Goal: Task Accomplishment & Management: Complete application form

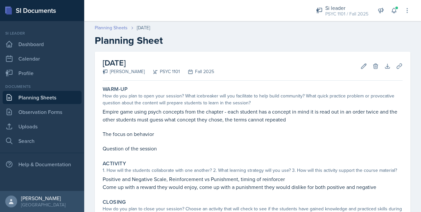
click at [116, 29] on link "Planning Sheets" at bounding box center [111, 27] width 33 height 7
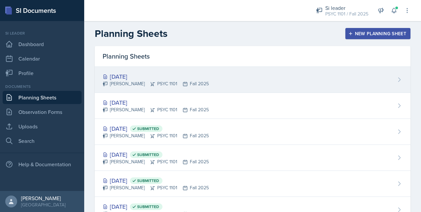
click at [202, 74] on div "Sep 26th, 2025" at bounding box center [156, 76] width 106 height 9
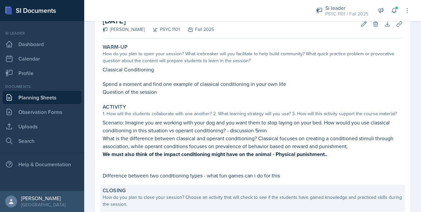
scroll to position [66, 0]
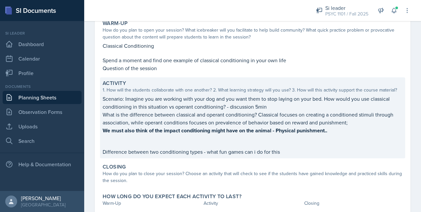
click at [278, 145] on p at bounding box center [253, 144] width 300 height 7
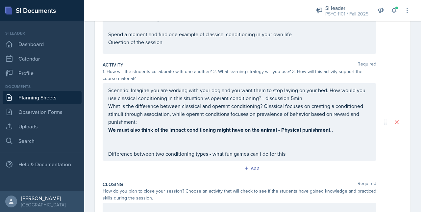
click at [291, 154] on p "Difference between two conditioning types - what fun games can i do for this" at bounding box center [239, 154] width 263 height 8
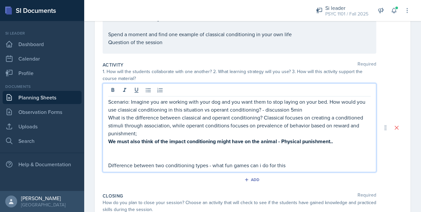
scroll to position [111, 0]
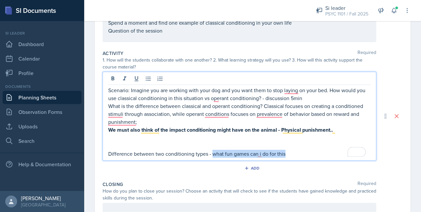
drag, startPoint x: 291, startPoint y: 154, endPoint x: 212, endPoint y: 157, distance: 79.3
click at [212, 157] on p "Difference between two conditioning types - what fun games can i do for this" at bounding box center [239, 154] width 263 height 8
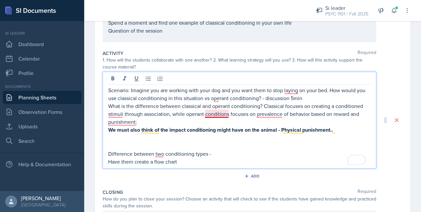
click at [216, 112] on p "What is the difference between classical and operant conditioning? Classical fo…" at bounding box center [239, 114] width 263 height 24
click at [265, 115] on p "What is the difference between classical and operant conditioning? Classical fo…" at bounding box center [239, 114] width 263 height 24
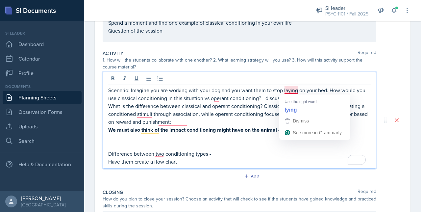
click at [285, 91] on p "Scenario: Imagine you are working with your dog and you want them to stop layin…" at bounding box center [239, 94] width 263 height 16
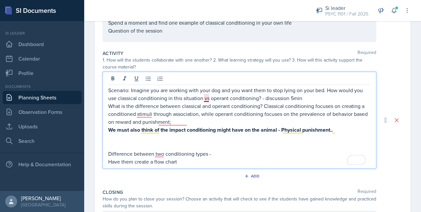
click at [207, 98] on p "Scenario: Imagine you are working with your dog and you want them to stop lying…" at bounding box center [239, 94] width 263 height 16
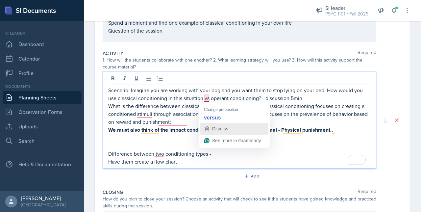
click at [219, 130] on span "Dismiss" at bounding box center [220, 128] width 16 height 5
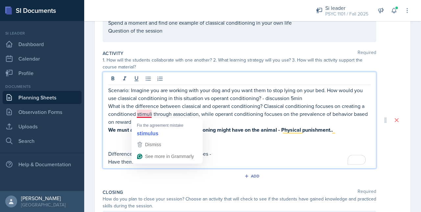
click at [140, 117] on p "What is the difference between classical and operant conditioning? Classical co…" at bounding box center [239, 114] width 263 height 24
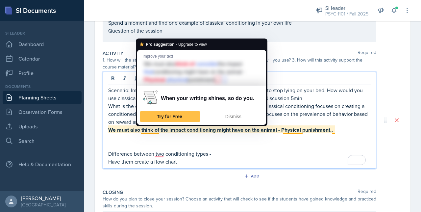
click at [130, 119] on p "What is the difference between classical and operant conditioning? Classical co…" at bounding box center [239, 114] width 263 height 24
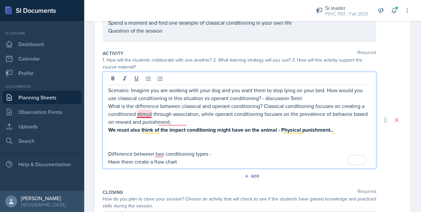
click at [142, 115] on p "What is the difference between classical and operant conditioning? Classical co…" at bounding box center [239, 114] width 263 height 24
click at [168, 126] on strong "We must also think of the impact conditioning might have on the animal - Physic…" at bounding box center [220, 130] width 225 height 8
click at [171, 122] on p "What is the difference between classical and operant conditioning? Classical co…" at bounding box center [239, 114] width 263 height 24
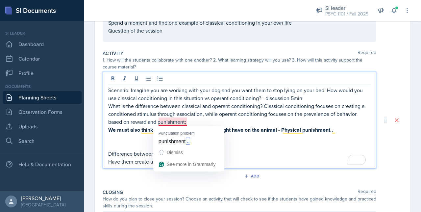
click at [168, 121] on p "What is the difference between classical and operant conditioning? Classical co…" at bounding box center [239, 114] width 263 height 24
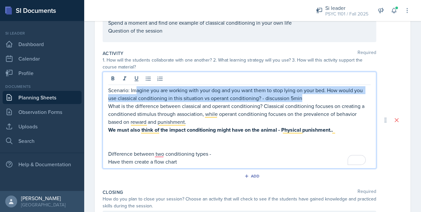
drag, startPoint x: 313, startPoint y: 98, endPoint x: 135, endPoint y: 89, distance: 178.9
click at [135, 89] on p "Scenario: Imagine you are working with your dog and you want them to stop lying…" at bounding box center [239, 94] width 263 height 16
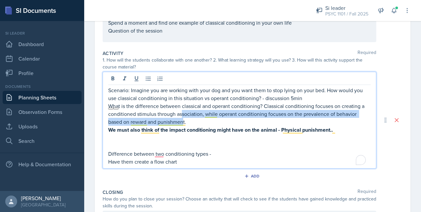
drag, startPoint x: 183, startPoint y: 119, endPoint x: 186, endPoint y: 121, distance: 4.5
click at [184, 119] on p "What is the difference between classical and operant conditioning? Classical co…" at bounding box center [239, 114] width 263 height 24
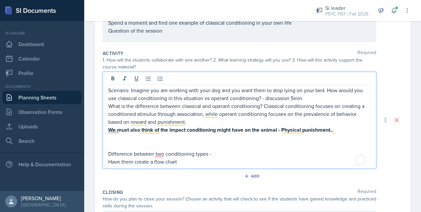
click at [266, 148] on p "To enrich screen reader interactions, please activate Accessibility in Grammarl…" at bounding box center [239, 146] width 263 height 8
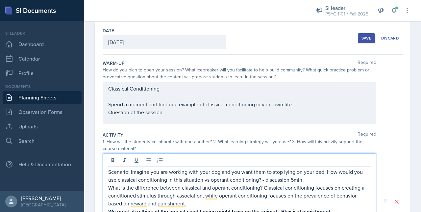
scroll to position [41, 0]
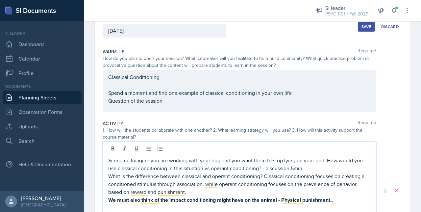
click at [292, 97] on p "Spend a moment and find one example of classical conditioning in your own life" at bounding box center [239, 93] width 263 height 8
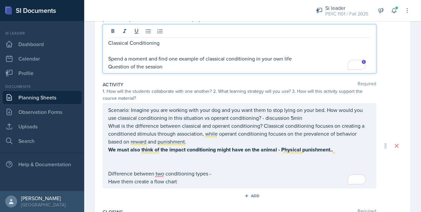
scroll to position [93, 0]
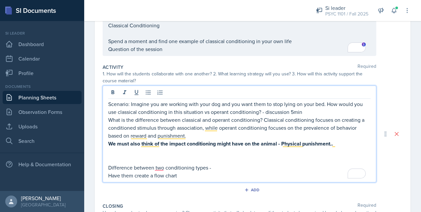
click at [160, 169] on p "Difference between two conditioning types -" at bounding box center [239, 168] width 263 height 8
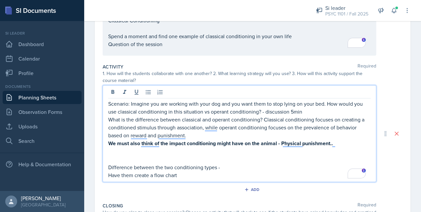
click at [185, 172] on p "Have them create a flow chart" at bounding box center [239, 175] width 263 height 8
click at [197, 178] on p "Have them create a flow chart for process of classical conditioning" at bounding box center [239, 175] width 263 height 8
click at [281, 172] on p "Have them create a flow chart for the process of classical conditioning" at bounding box center [239, 175] width 263 height 8
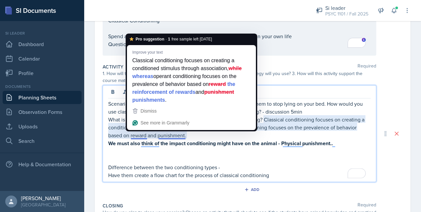
click at [174, 160] on p "To enrich screen reader interactions, please activate Accessibility in Grammarl…" at bounding box center [239, 159] width 263 height 8
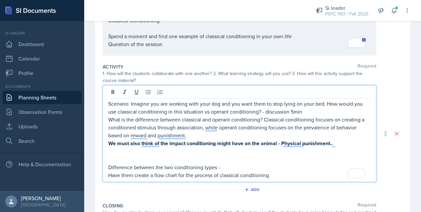
click at [261, 118] on p "What is the difference between classical and operant conditioning? Classical co…" at bounding box center [239, 127] width 263 height 24
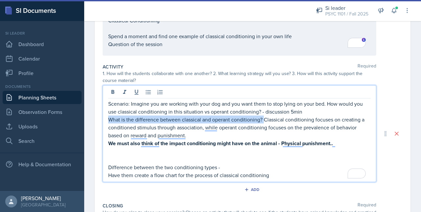
drag, startPoint x: 263, startPoint y: 121, endPoint x: 108, endPoint y: 120, distance: 155.3
click at [108, 120] on p "What is the difference between classical and operant conditioning? Classical co…" at bounding box center [239, 127] width 263 height 24
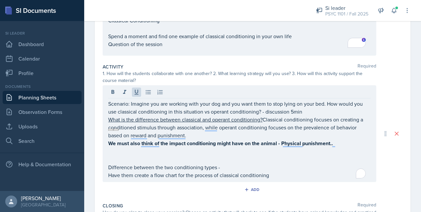
click at [106, 117] on div "Scenario: Imagine you are working with your dog and you want them to stop lying…" at bounding box center [240, 133] width 274 height 97
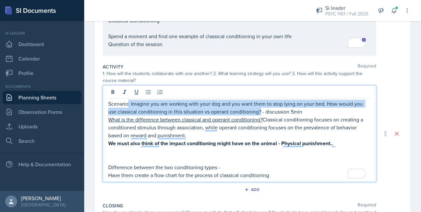
drag, startPoint x: 261, startPoint y: 111, endPoint x: 129, endPoint y: 102, distance: 132.2
click at [129, 102] on p "Scenario: Imagine you are working with your dog and you want them to stop lying…" at bounding box center [239, 108] width 263 height 16
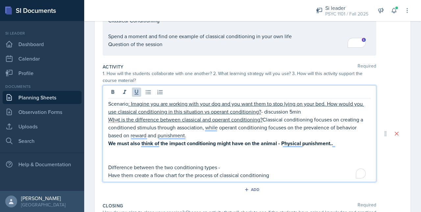
click at [137, 158] on p "To enrich screen reader interactions, please activate Accessibility in Grammarl…" at bounding box center [239, 159] width 263 height 8
click at [279, 169] on p "Difference between the two conditioning types -" at bounding box center [239, 167] width 263 height 8
click at [274, 175] on p "Have them create a flow chart for the process of classical conditioning" at bounding box center [239, 175] width 263 height 8
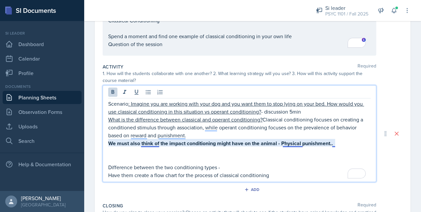
click at [151, 143] on strong "We must also think of the impact conditioning might have on the animal - Physic…" at bounding box center [220, 143] width 225 height 8
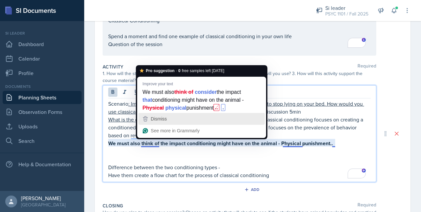
click at [165, 116] on span "Dismiss" at bounding box center [159, 118] width 16 height 5
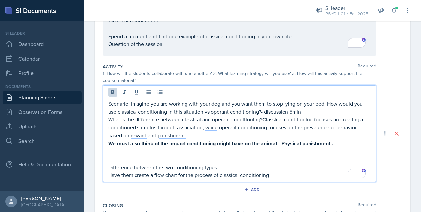
click at [336, 143] on p "We must also think of the impact conditioning might have on the animal - Physic…" at bounding box center [239, 143] width 263 height 8
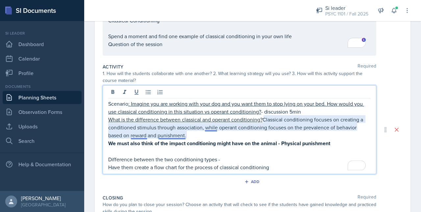
click at [139, 138] on p "What is the difference between classical and operant conditioning? Classical co…" at bounding box center [239, 127] width 263 height 24
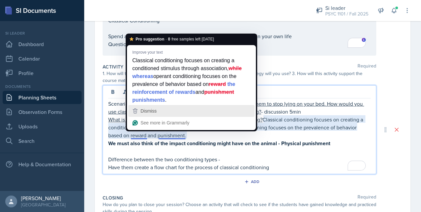
click at [149, 111] on span "Dismiss" at bounding box center [148, 110] width 16 height 5
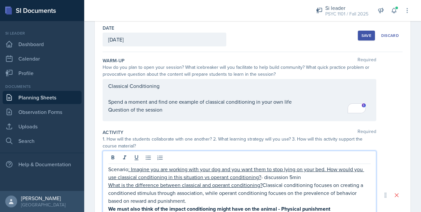
scroll to position [36, 0]
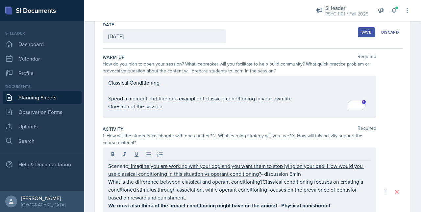
click at [157, 111] on div "Classical Conditioning Spend a moment and find one example of classical conditi…" at bounding box center [240, 97] width 274 height 42
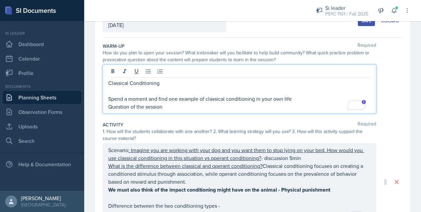
click at [174, 105] on p "Question of the session" at bounding box center [239, 107] width 263 height 8
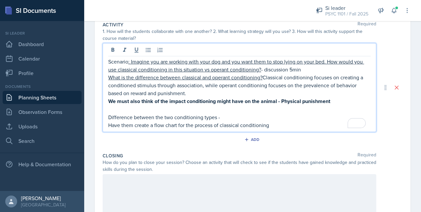
click at [203, 113] on p "Difference between the two conditioning types -" at bounding box center [239, 117] width 263 height 8
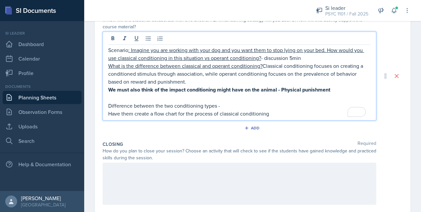
click at [225, 105] on p "Difference between the two conditioning types -" at bounding box center [239, 106] width 263 height 8
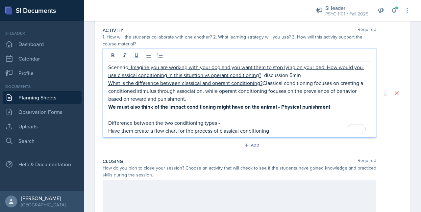
scroll to position [133, 0]
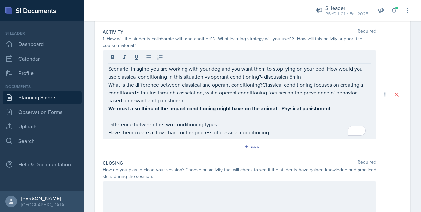
click at [270, 136] on div "Scenario : Imagine you are working with your dog and you want them to stop lyin…" at bounding box center [240, 94] width 274 height 89
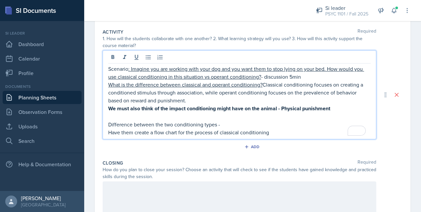
click at [269, 129] on p "Have them create a flow chart for the process of classical conditioning" at bounding box center [239, 132] width 263 height 8
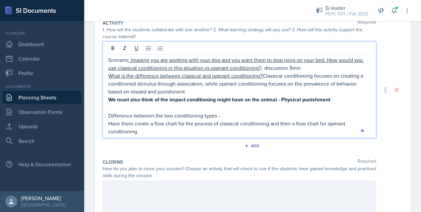
scroll to position [142, 0]
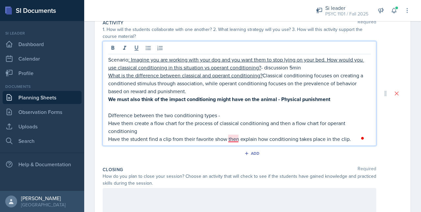
click at [232, 136] on p "Have the student find a clip from their favorite show then explain how conditio…" at bounding box center [239, 139] width 263 height 8
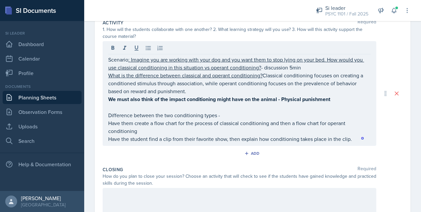
click at [360, 141] on span at bounding box center [363, 138] width 6 height 8
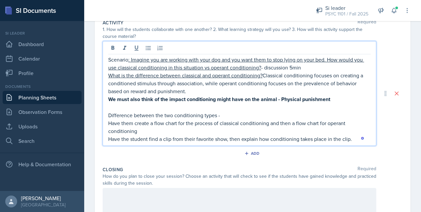
click at [161, 132] on p "Have them create a flow chart for the process of classical conditioning and the…" at bounding box center [239, 127] width 263 height 16
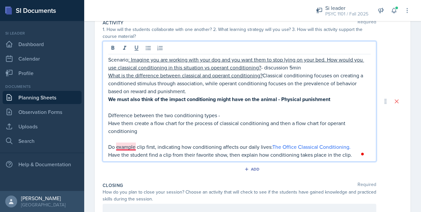
click at [122, 146] on p "Do example clip first, indicating how conditioning affects our daily lives: The…" at bounding box center [239, 147] width 263 height 8
click at [351, 155] on p "Have the student find a clip from their favorite show, then explain how conditi…" at bounding box center [239, 155] width 263 height 8
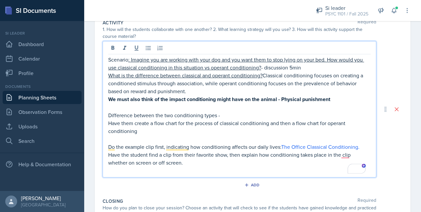
click at [360, 149] on p "Do the example clip first, indicating how conditioning affects our daily lives:…" at bounding box center [239, 147] width 263 height 8
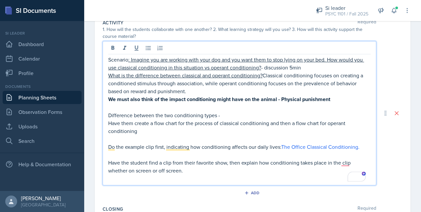
click at [119, 155] on p "To enrich screen reader interactions, please activate Accessibility in Grammarl…" at bounding box center [239, 155] width 263 height 8
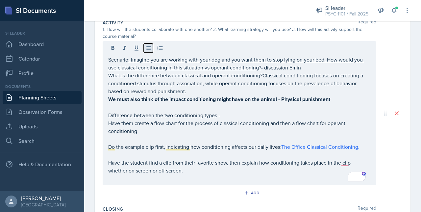
click at [148, 50] on icon at bounding box center [148, 48] width 7 height 7
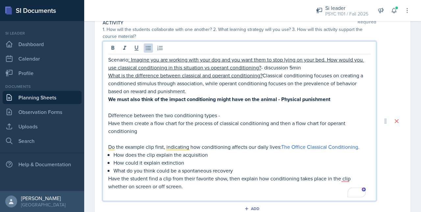
click at [183, 191] on p "To enrich screen reader interactions, please activate Accessibility in Grammarl…" at bounding box center [239, 194] width 263 height 8
click at [188, 188] on p "Have the student find a clip from their favorite show, then explain how conditi…" at bounding box center [239, 182] width 263 height 16
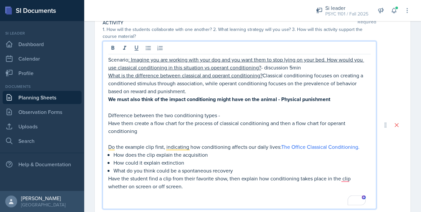
click at [193, 187] on p "Have the student find a clip from their favorite show, then explain how conditi…" at bounding box center [239, 182] width 263 height 16
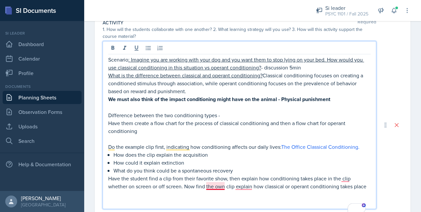
click at [214, 187] on p "Have the student find a clip from their favorite show, then explain how conditi…" at bounding box center [239, 182] width 263 height 16
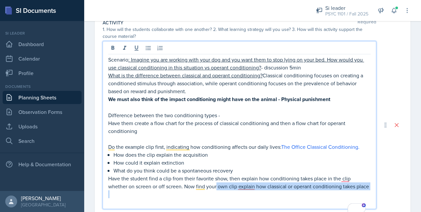
drag, startPoint x: 178, startPoint y: 200, endPoint x: 216, endPoint y: 189, distance: 40.6
click at [216, 189] on div "Scenario : Imagine you are working with your dog and you want them to stop lyin…" at bounding box center [239, 131] width 263 height 150
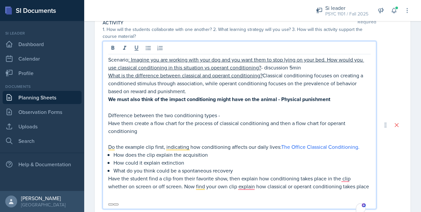
click at [245, 206] on p "To enrich screen reader interactions, please activate Accessibility in Grammarl…" at bounding box center [239, 202] width 263 height 8
drag, startPoint x: 188, startPoint y: 194, endPoint x: 289, endPoint y: 190, distance: 100.4
click at [289, 190] on p "Have the student find a clip from their favorite show, then explain how conditi…" at bounding box center [239, 182] width 263 height 16
drag, startPoint x: 287, startPoint y: 187, endPoint x: 315, endPoint y: 188, distance: 27.3
click at [315, 188] on p "Have the student find a clip from their favorite show, then explain how conditi…" at bounding box center [239, 182] width 263 height 16
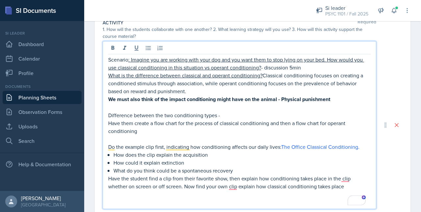
click at [364, 188] on p "Have the student find a clip from their favorite show, then explain how conditi…" at bounding box center [239, 182] width 263 height 16
click at [250, 188] on p "Have the student find a clip from their favorite show, then explain how conditi…" at bounding box center [239, 182] width 263 height 16
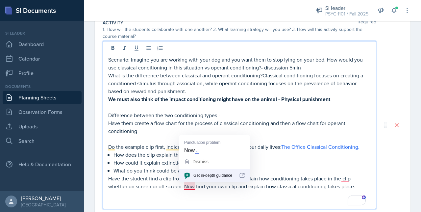
click at [187, 189] on p "Have the student find a clip from their favorite show, then explain how conditi…" at bounding box center [239, 182] width 263 height 16
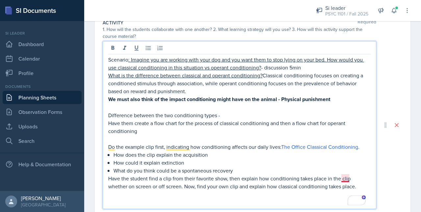
click at [342, 180] on p "Have the student find a clip from their favorite show, then explain how conditi…" at bounding box center [239, 182] width 263 height 16
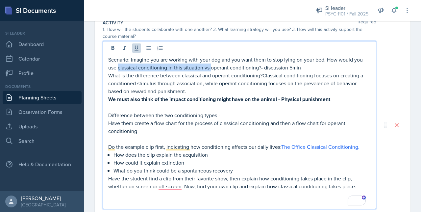
drag, startPoint x: 212, startPoint y: 66, endPoint x: 118, endPoint y: 66, distance: 93.8
click at [118, 66] on u ": Imagine you are working with your dog and you want them to stop lying on your…" at bounding box center [236, 63] width 256 height 15
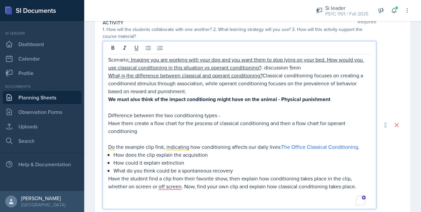
click at [148, 85] on p "What is the difference between classical and operant conditioning? Classical co…" at bounding box center [239, 83] width 263 height 24
click at [293, 66] on p "Scenario : Imagine you are working with your dog and you want them to stop lyin…" at bounding box center [239, 64] width 263 height 16
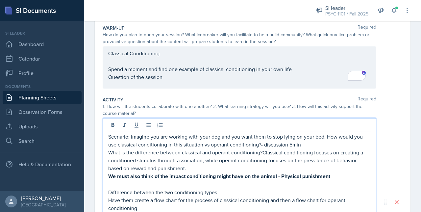
scroll to position [76, 0]
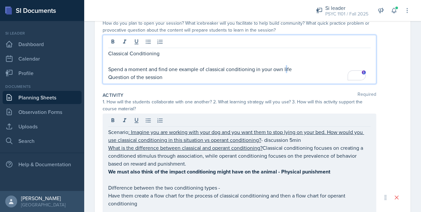
click at [287, 71] on p "Spend a moment and find one example of classical conditioning in your own life" at bounding box center [239, 69] width 263 height 8
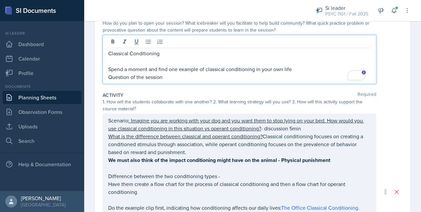
click at [292, 71] on p "Spend a moment and find one example of classical conditioning in your own life" at bounding box center [239, 69] width 263 height 8
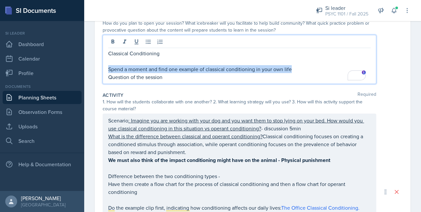
drag, startPoint x: 291, startPoint y: 71, endPoint x: 104, endPoint y: 69, distance: 187.2
click at [104, 69] on div "Classical Conditioning Spend a moment and find one example of classical conditi…" at bounding box center [240, 59] width 274 height 49
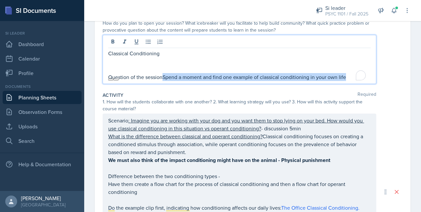
click at [162, 75] on p "Question of the sessionSpend a moment and find one example of classical conditi…" at bounding box center [239, 77] width 263 height 8
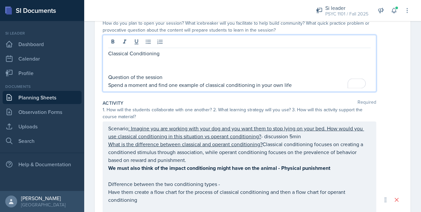
click at [128, 67] on p "To enrich screen reader interactions, please activate Accessibility in Grammarl…" at bounding box center [239, 69] width 263 height 8
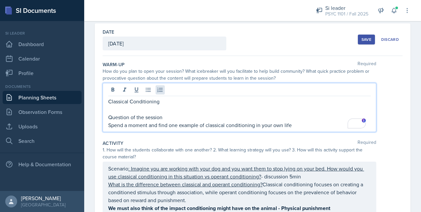
scroll to position [35, 0]
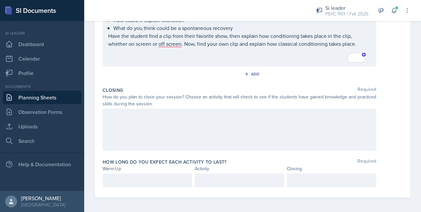
click at [181, 127] on div at bounding box center [240, 130] width 274 height 42
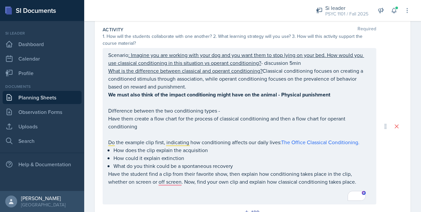
scroll to position [136, 0]
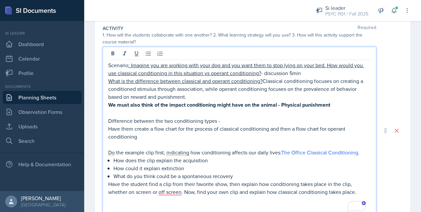
click at [171, 180] on p "Have the student find a clip from their favorite show, then explain how conditi…" at bounding box center [239, 188] width 263 height 16
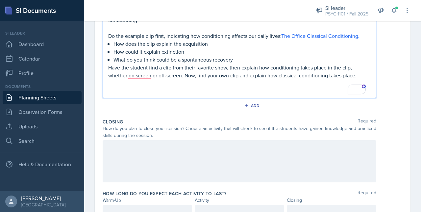
click at [133, 166] on div at bounding box center [240, 161] width 274 height 42
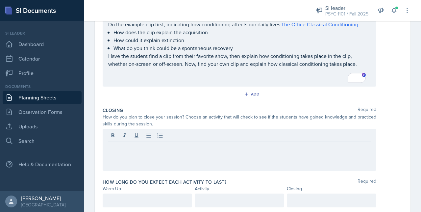
click at [145, 158] on div at bounding box center [240, 150] width 274 height 42
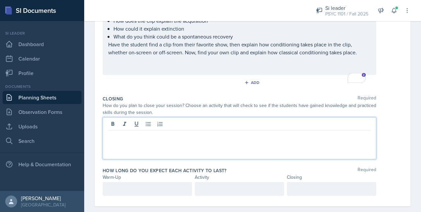
scroll to position [253, 0]
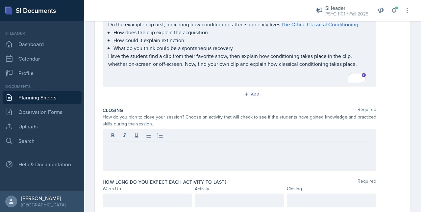
click at [94, 87] on div "Date September 26th, 2025 September 2025 31 1 2 3 4 5 6 7 8 9 10 11 12 13 14 15…" at bounding box center [252, 16] width 337 height 435
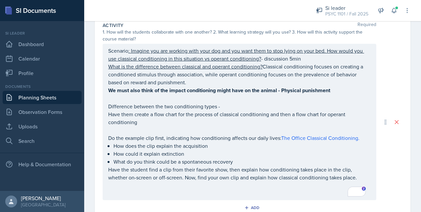
scroll to position [151, 0]
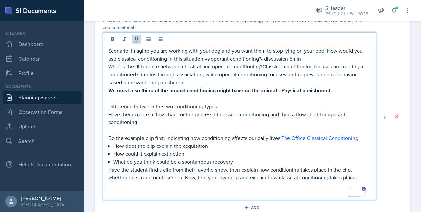
drag, startPoint x: 109, startPoint y: 49, endPoint x: 301, endPoint y: 60, distance: 193.1
click at [301, 60] on p "Scenario : Imagine you are working with your dog and you want them to stop lyin…" at bounding box center [239, 55] width 263 height 16
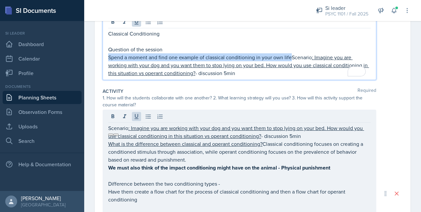
scroll to position [107, 0]
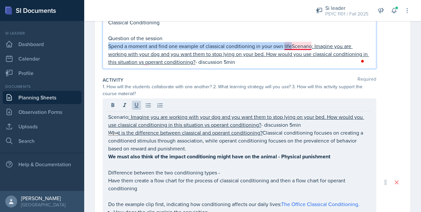
click at [292, 45] on p "Spend a moment and find one example of classical conditioning in your own lifeS…" at bounding box center [239, 54] width 263 height 24
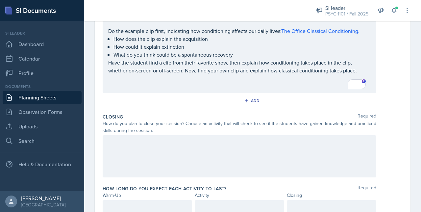
scroll to position [272, 0]
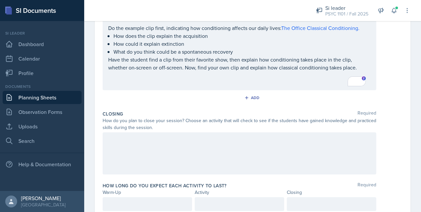
click at [145, 203] on div at bounding box center [147, 204] width 89 height 14
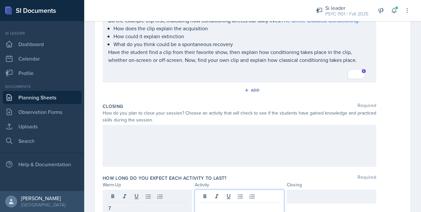
click at [207, 192] on div at bounding box center [239, 202] width 89 height 25
click at [119, 194] on div "7" at bounding box center [147, 197] width 89 height 14
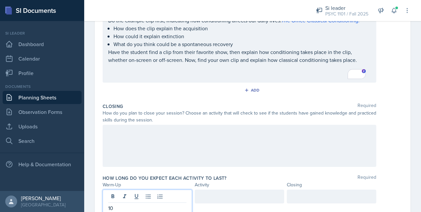
click at [210, 191] on div at bounding box center [239, 197] width 89 height 14
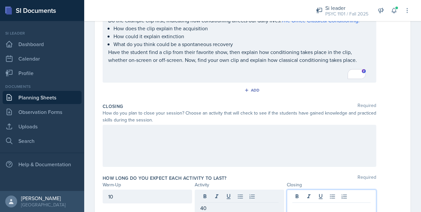
click at [294, 192] on div at bounding box center [331, 202] width 89 height 25
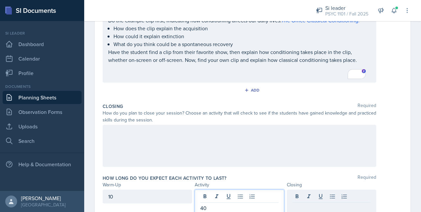
click at [229, 197] on div "40" at bounding box center [239, 202] width 89 height 25
click at [296, 197] on div at bounding box center [331, 197] width 89 height 14
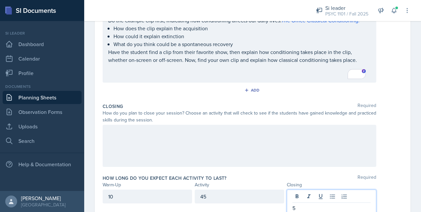
click at [259, 175] on div "How long do you expect each activity to last? Required" at bounding box center [253, 178] width 300 height 7
click at [211, 128] on div at bounding box center [240, 146] width 274 height 42
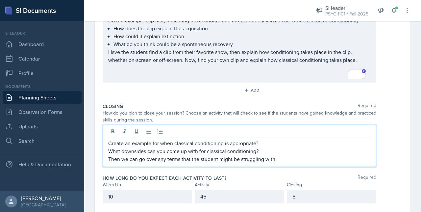
scroll to position [284, 0]
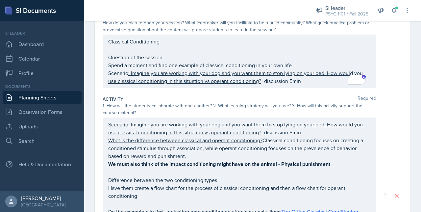
scroll to position [88, 0]
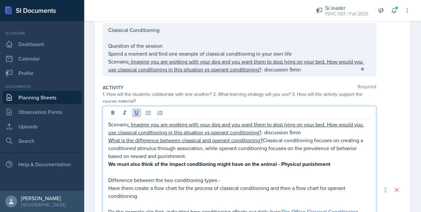
drag, startPoint x: 308, startPoint y: 120, endPoint x: 172, endPoint y: 117, distance: 135.9
click at [172, 117] on div "Scenario : Imagine you are working with your dog and you want them to stop lyin…" at bounding box center [240, 190] width 274 height 168
drag, startPoint x: 307, startPoint y: 134, endPoint x: 95, endPoint y: 127, distance: 212.0
click at [95, 127] on div "Date September 26th, 2025 September 2025 31 1 2 3 4 5 6 7 8 9 10 11 12 13 14 15…" at bounding box center [253, 184] width 316 height 442
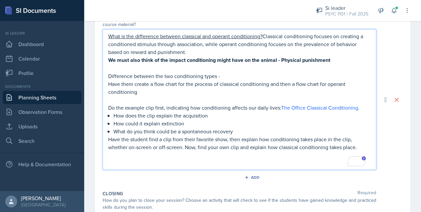
scroll to position [165, 0]
click at [138, 165] on p "To enrich screen reader interactions, please activate Accessibility in Grammarl…" at bounding box center [239, 163] width 263 height 8
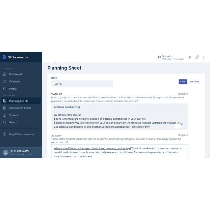
scroll to position [0, 0]
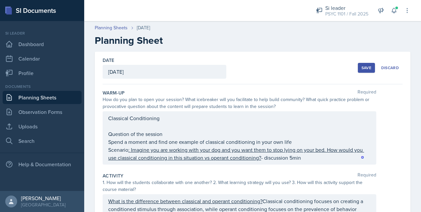
click at [364, 69] on div "Save" at bounding box center [367, 67] width 10 height 5
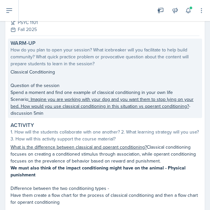
scroll to position [117, 0]
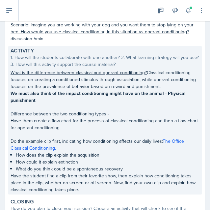
click at [78, 124] on p "Have them create a flow chart for the process of classical conditioning and the…" at bounding box center [105, 124] width 189 height 14
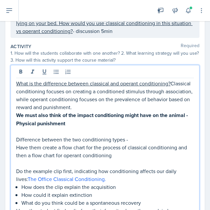
scroll to position [144, 0]
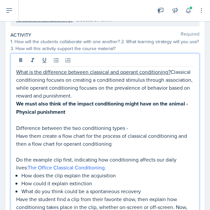
click at [58, 138] on p "Have them create a flow chart for the process of classical conditioning and the…" at bounding box center [105, 140] width 178 height 16
click at [39, 136] on p "Have them create a flow chart for the process of classical conditioning and the…" at bounding box center [105, 140] width 178 height 16
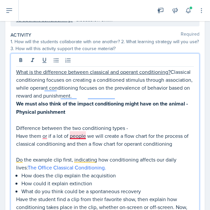
click at [79, 136] on p "Have them or if a lot of people we will create a flow chart for the process of …" at bounding box center [105, 140] width 178 height 16
click at [47, 137] on p "Have them or if a lot of people, we will create a flow chart for the process of…" at bounding box center [105, 140] width 178 height 16
click at [61, 95] on p "What is the difference between classical and operant conditioning? Classical co…" at bounding box center [105, 84] width 178 height 32
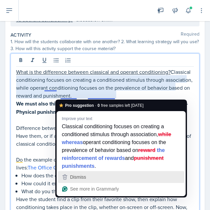
click at [87, 175] on div "Dismiss" at bounding box center [121, 177] width 120 height 10
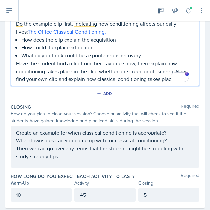
scroll to position [292, 0]
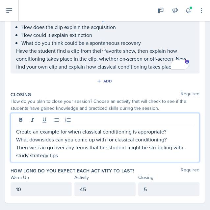
click at [74, 144] on p "Then we can go over any terms that the student might be struggling with - study…" at bounding box center [105, 151] width 178 height 16
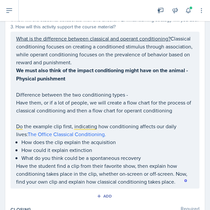
scroll to position [166, 0]
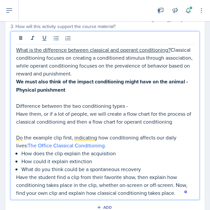
click at [72, 132] on div "What is the difference between classical and operant conditioning? Classical co…" at bounding box center [105, 121] width 178 height 151
click at [70, 146] on link "The Office Classical Conditioning." at bounding box center [67, 144] width 78 height 7
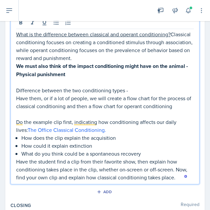
scroll to position [192, 0]
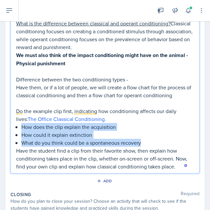
drag, startPoint x: 143, startPoint y: 143, endPoint x: 18, endPoint y: 122, distance: 127.1
click at [18, 122] on div "What is the difference between classical and operant conditioning? Classical co…" at bounding box center [105, 94] width 178 height 151
copy ul "How does the clip explain the acquisition How could it explain extinction What …"
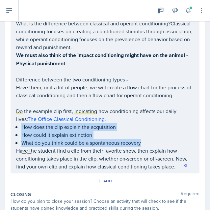
click at [167, 136] on p "How could it explain extinction" at bounding box center [107, 135] width 172 height 8
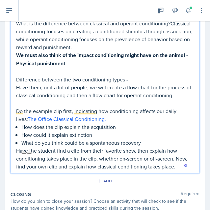
click at [148, 157] on p "Have the student find a clip from their favorite show, then explain how conditi…" at bounding box center [105, 158] width 178 height 24
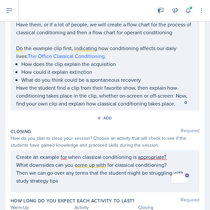
scroll to position [292, 0]
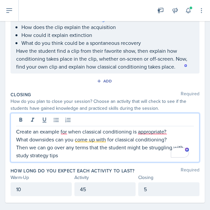
click at [63, 119] on div "Create an example for when classical conditioning is appropriate? What downside…" at bounding box center [105, 137] width 189 height 49
click at [150, 129] on p "Create an example of when classical conditioning is appropriate?" at bounding box center [105, 131] width 178 height 8
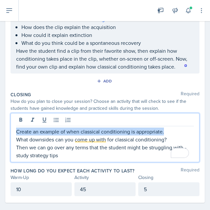
drag, startPoint x: 167, startPoint y: 128, endPoint x: 9, endPoint y: 130, distance: 157.9
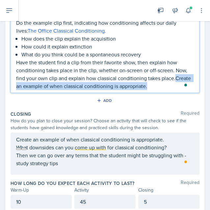
click at [31, 88] on p "Have the student find a clip from their favorite show, then explain how conditi…" at bounding box center [105, 74] width 178 height 32
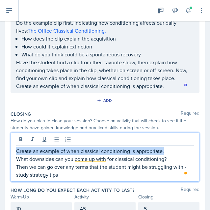
drag, startPoint x: 165, startPoint y: 138, endPoint x: 12, endPoint y: 141, distance: 153.7
click at [12, 141] on div "Create an example of when classical conditioning is appropriate. What downsides…" at bounding box center [105, 156] width 189 height 49
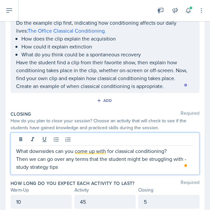
click at [93, 160] on p "Then we can go over any terms that the student might be struggling with - study…" at bounding box center [105, 163] width 178 height 16
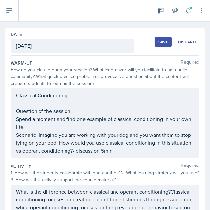
scroll to position [12, 0]
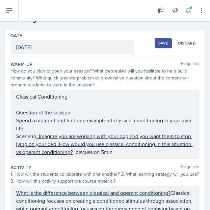
click at [160, 39] on button "Save" at bounding box center [163, 43] width 17 height 10
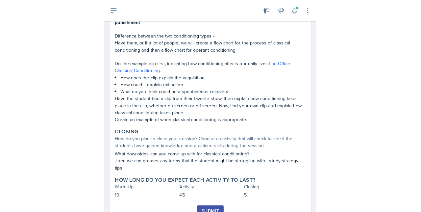
scroll to position [197, 0]
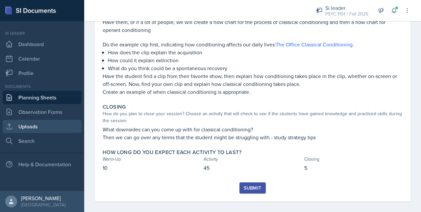
click at [33, 125] on link "Uploads" at bounding box center [42, 126] width 79 height 13
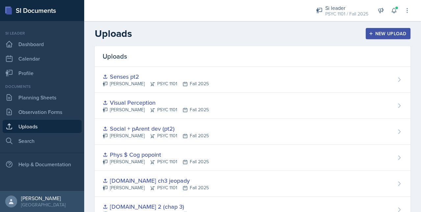
click at [385, 36] on div "New Upload" at bounding box center [388, 33] width 37 height 5
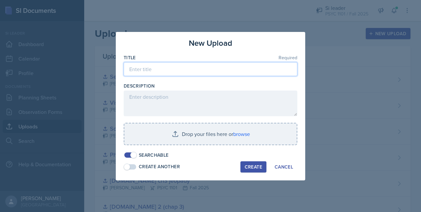
click at [177, 69] on input at bounding box center [211, 69] width 174 height 14
type input "SI conditioning"
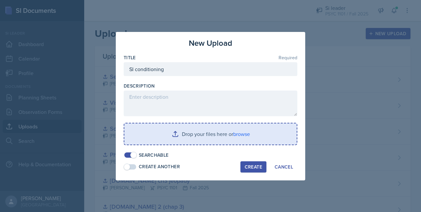
drag, startPoint x: 251, startPoint y: 164, endPoint x: 168, endPoint y: 133, distance: 87.8
click at [168, 133] on div "New Upload Title Required SI conditioning Description Drop your files here or b…" at bounding box center [211, 106] width 190 height 148
click at [168, 133] on input "file" at bounding box center [210, 133] width 172 height 21
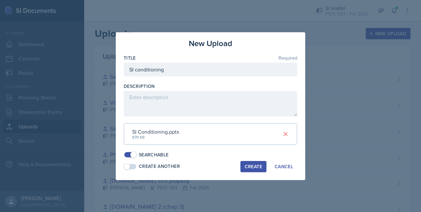
click at [246, 167] on div "Create" at bounding box center [253, 166] width 17 height 5
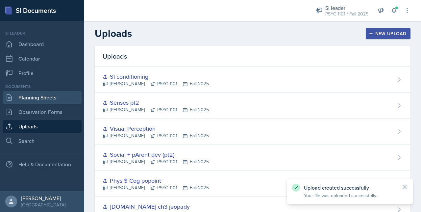
click at [31, 92] on link "Planning Sheets" at bounding box center [42, 97] width 79 height 13
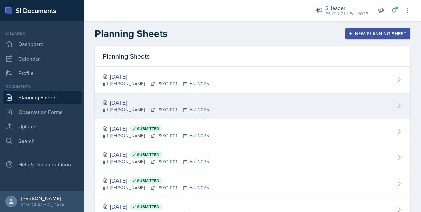
click at [200, 115] on div "Sep 24th, 2025 Artemas Souder PSYC 1101 Fall 2025" at bounding box center [253, 106] width 316 height 26
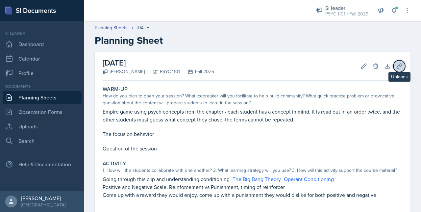
click at [393, 67] on button "Uploads" at bounding box center [399, 66] width 12 height 12
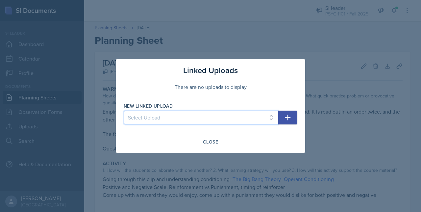
click at [239, 117] on select "Select Upload 08-15 Mock Sesh F.Se 2 (chap 3) F.Se - 1 F.Se ch3 jeopady Phys $ …" at bounding box center [201, 118] width 155 height 14
select select "3b63687e-8ce1-43a1-8c9d-204b18f8658d"
click at [124, 111] on select "Select Upload 08-15 Mock Sesh F.Se 2 (chap 3) F.Se - 1 F.Se ch3 jeopady Phys $ …" at bounding box center [201, 118] width 155 height 14
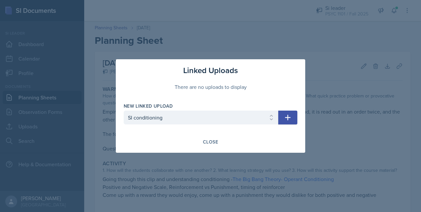
click at [282, 125] on div "New Linked Upload Select Upload 08-15 Mock Sesh F.Se 2 (chap 3) F.Se - 1 F.Se c…" at bounding box center [211, 117] width 174 height 28
click at [284, 120] on button "button" at bounding box center [287, 118] width 19 height 14
select select
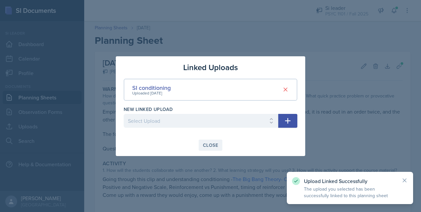
click at [205, 142] on div "Close" at bounding box center [210, 144] width 15 height 5
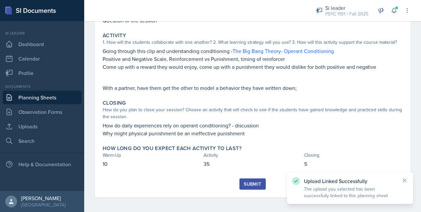
scroll to position [129, 0]
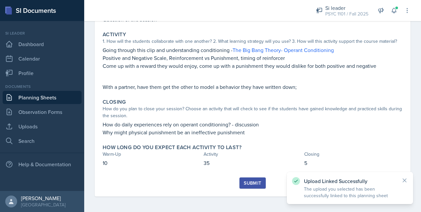
click at [249, 181] on div "Submit" at bounding box center [252, 182] width 17 height 5
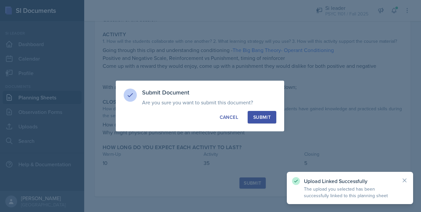
click at [259, 112] on button "Submit" at bounding box center [262, 117] width 29 height 13
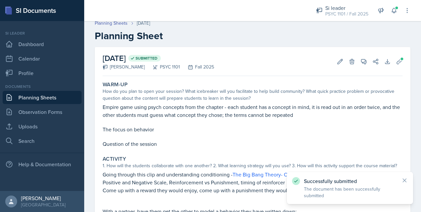
scroll to position [4, 0]
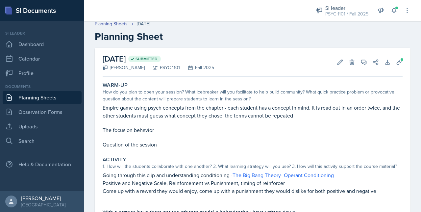
click at [135, 116] on p "Empire game using psych concepts from the chapter - each student has a concept …" at bounding box center [253, 112] width 300 height 16
click at [342, 57] on div "September 24th, 2025 Submitted Artemas Souder PSYC 1101 Fall 2025 Edit Delete V…" at bounding box center [253, 62] width 300 height 29
click at [337, 63] on icon at bounding box center [340, 62] width 7 height 7
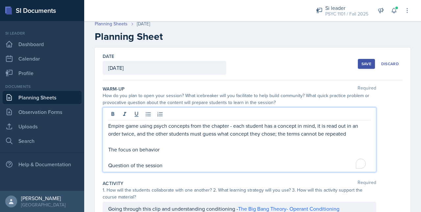
click at [112, 113] on div "Empire game using psych concepts from the chapter - each student has a concept …" at bounding box center [240, 139] width 274 height 65
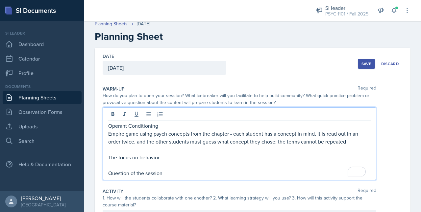
click at [362, 63] on div "Save" at bounding box center [367, 63] width 10 height 5
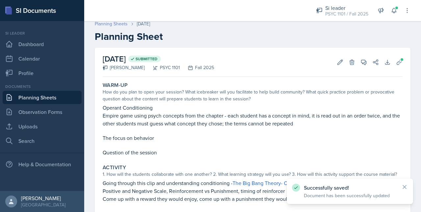
click at [119, 22] on link "Planning Sheets" at bounding box center [111, 23] width 33 height 7
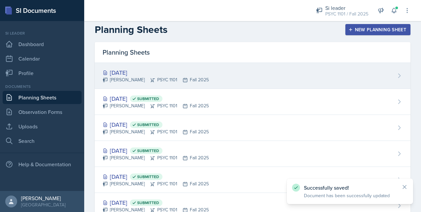
click at [161, 81] on div "Artemas Souder PSYC 1101 Fall 2025" at bounding box center [156, 79] width 106 height 7
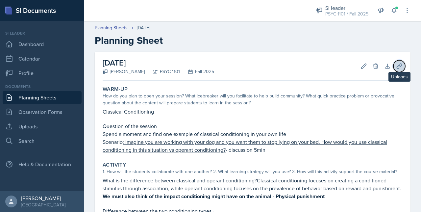
click at [393, 68] on button "Uploads" at bounding box center [399, 66] width 12 height 12
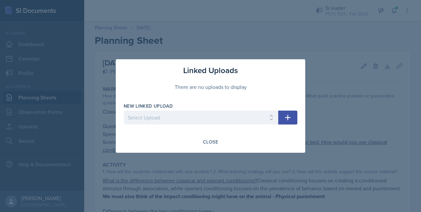
click at [183, 124] on div at bounding box center [201, 127] width 155 height 7
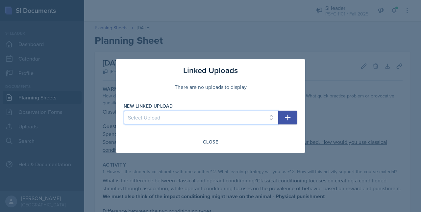
click at [152, 111] on select "Select Upload 08-15 Mock Sesh F.Se 2 (chap 3) F.Se - 1 F.Se ch3 jeopady Phys $ …" at bounding box center [201, 118] width 155 height 14
select select "3b63687e-8ce1-43a1-8c9d-204b18f8658d"
click at [124, 111] on select "Select Upload 08-15 Mock Sesh F.Se 2 (chap 3) F.Se - 1 F.Se ch3 jeopady Phys $ …" at bounding box center [201, 118] width 155 height 14
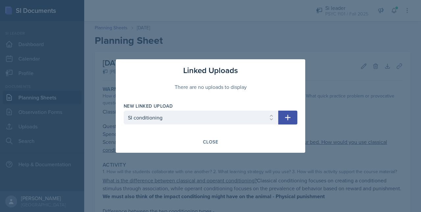
click at [291, 121] on icon "button" at bounding box center [288, 118] width 8 height 8
select select
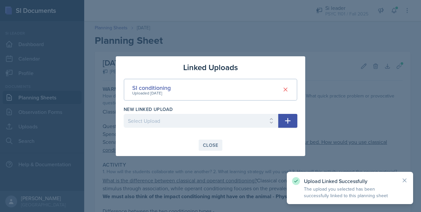
click at [214, 140] on button "Close" at bounding box center [211, 144] width 24 height 11
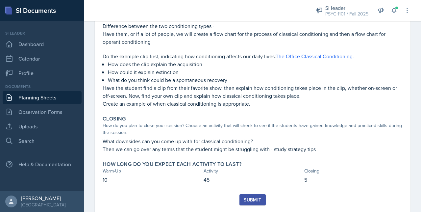
scroll to position [209, 0]
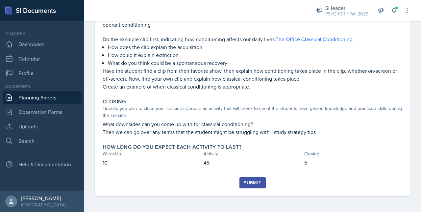
click at [250, 185] on div "Submit" at bounding box center [252, 182] width 17 height 5
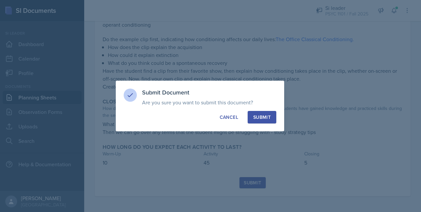
click at [260, 121] on button "Submit" at bounding box center [262, 117] width 29 height 13
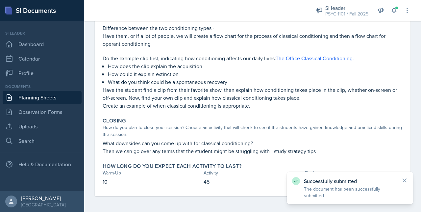
scroll to position [0, 0]
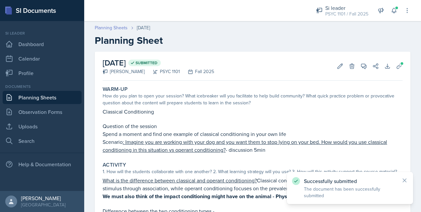
click at [103, 24] on link "Planning Sheets" at bounding box center [111, 27] width 33 height 7
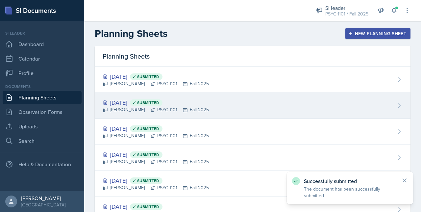
click at [140, 103] on div "Sep 24th, 2025 Submitted" at bounding box center [156, 102] width 106 height 9
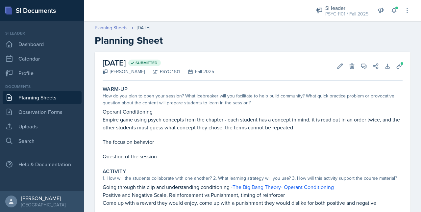
click at [113, 27] on link "Planning Sheets" at bounding box center [111, 27] width 33 height 7
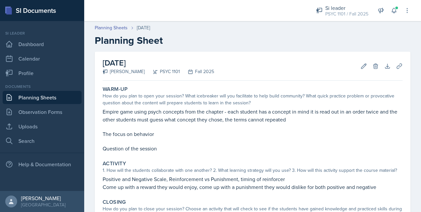
scroll to position [34, 0]
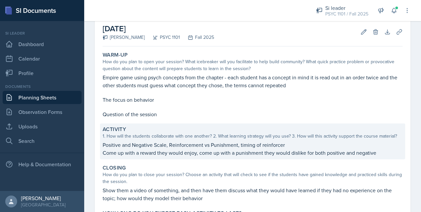
click at [158, 157] on div "Activity 1. How will the students collaborate with one another? 2. What learnin…" at bounding box center [252, 141] width 305 height 36
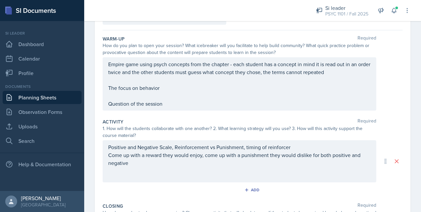
click at [162, 165] on p "Come up with a reward they would enjoy, come up with a punishment they would di…" at bounding box center [239, 159] width 263 height 16
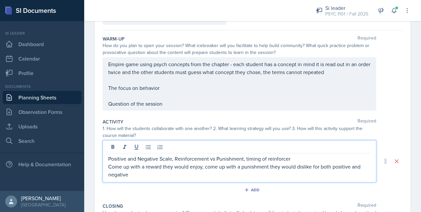
scroll to position [65, 0]
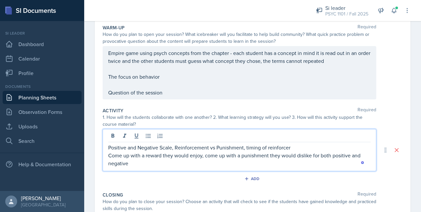
click at [137, 163] on p "Come up with a reward they would enjoy, come up with a punishment they would di…" at bounding box center [239, 159] width 263 height 16
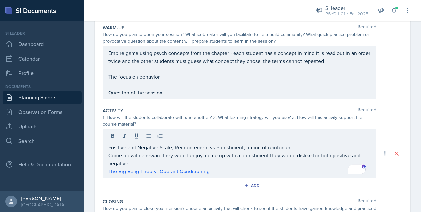
click at [106, 171] on div "Positive and Negative Scale, Reinforcement vs Punishment, timing of reinforcer …" at bounding box center [240, 153] width 274 height 49
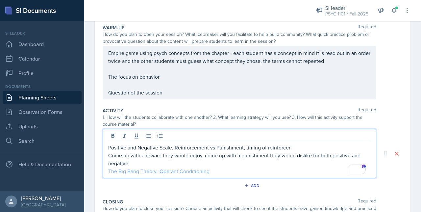
click at [108, 171] on link "The Big Bang Theory- Operant Conditioning" at bounding box center [158, 170] width 101 height 7
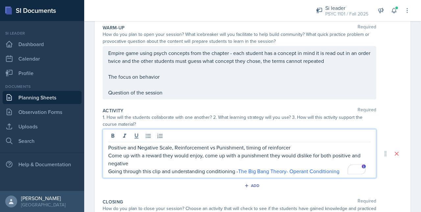
click at [134, 162] on p "Come up with a reward they would enjoy, come up with a punishment they would di…" at bounding box center [239, 159] width 263 height 16
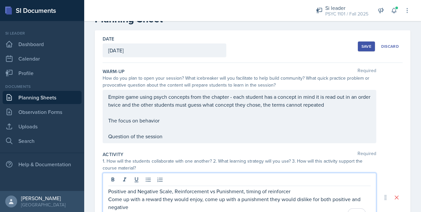
scroll to position [25, 0]
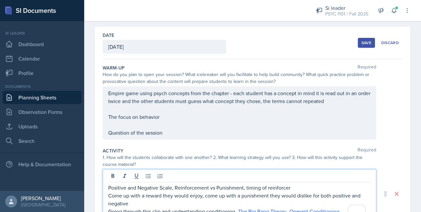
click at [165, 119] on p "The focus on behavior" at bounding box center [239, 117] width 263 height 8
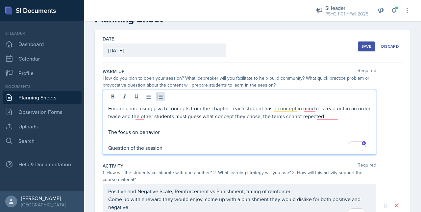
scroll to position [22, 0]
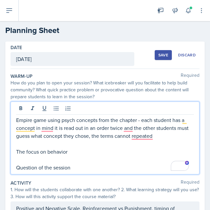
scroll to position [22, 0]
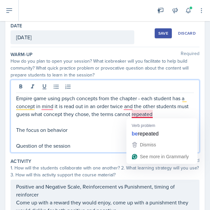
click at [138, 114] on p "Empire game using psych concepts from the chapter - each student has a concept …" at bounding box center [105, 106] width 178 height 24
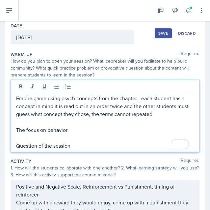
click at [136, 130] on p "The focus on behavior" at bounding box center [105, 130] width 178 height 8
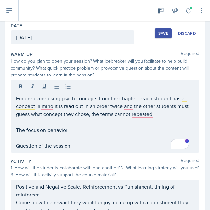
click at [119, 21] on div "Date [DATE] [DATE] 31 1 2 3 4 5 6 7 8 9 10 11 12 13 14 15 16 17 18 19 20 21 22 …" at bounding box center [105, 33] width 189 height 27
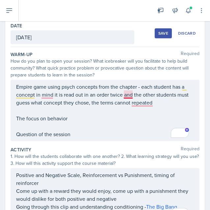
click at [132, 97] on p "Empire game using psych concepts from the chapter - each student has a concept …" at bounding box center [105, 95] width 178 height 24
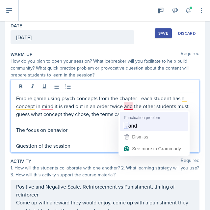
drag, startPoint x: 129, startPoint y: 108, endPoint x: 130, endPoint y: 118, distance: 10.3
click at [130, 118] on html "SI Documents Si leader Dashboard Calendar Profile Documents Planning Sheets Obs…" at bounding box center [105, 105] width 210 height 210
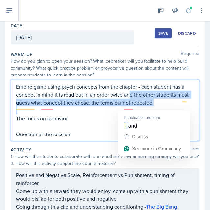
scroll to position [10, 0]
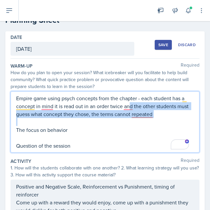
click at [130, 122] on p "To enrich screen reader interactions, please activate Accessibility in Grammarl…" at bounding box center [105, 122] width 178 height 8
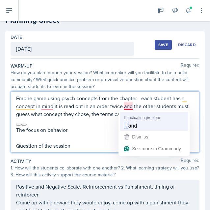
scroll to position [22, 0]
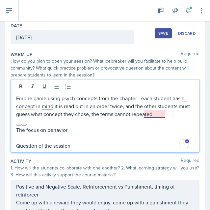
click at [151, 116] on p "Empire game using psych concepts from the chapter - each student has a concept …" at bounding box center [105, 106] width 178 height 24
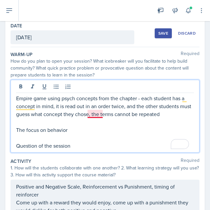
click at [94, 114] on p "Empire game using psych concepts from the chapter - each student has a concept …" at bounding box center [105, 106] width 178 height 24
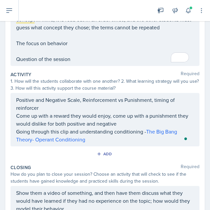
scroll to position [108, 0]
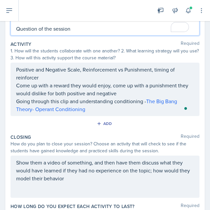
click at [83, 80] on p "Positive and Negative Scale, Reinforcement vs Punishment, timing of reinforcer" at bounding box center [105, 73] width 178 height 16
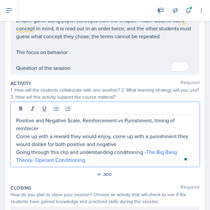
scroll to position [116, 0]
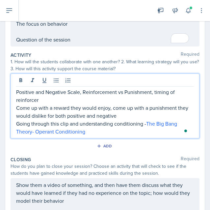
click at [112, 111] on p "Come up with a reward they would enjoy, come up with a punishment they would di…" at bounding box center [105, 112] width 178 height 16
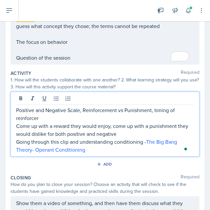
click at [120, 131] on p "Come up with a reward they would enjoy, come up with a punishment they would di…" at bounding box center [105, 130] width 178 height 16
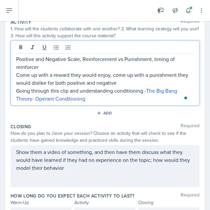
scroll to position [149, 0]
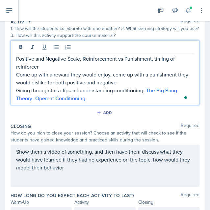
click at [97, 96] on p "Going through this clip and understanding conditioning - The Big Bang Theory- O…" at bounding box center [105, 94] width 178 height 16
click at [118, 77] on p "Come up with a reward they would enjoy, come up with a punishment they would di…" at bounding box center [105, 78] width 178 height 16
click at [118, 79] on p "Come up with a reward they would enjoy, come up with a punishment they would di…" at bounding box center [105, 78] width 178 height 16
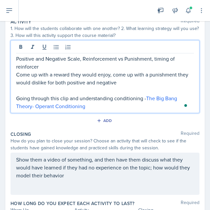
click at [92, 108] on p "Going through this clip and understanding conditioning - The Big Bang Theory- O…" at bounding box center [105, 102] width 178 height 16
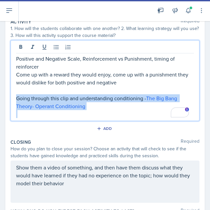
drag, startPoint x: 77, startPoint y: 113, endPoint x: 14, endPoint y: 95, distance: 65.3
click at [14, 95] on div "Positive and Negative Scale, Reinforcement vs Punishment, timing of reinforcer …" at bounding box center [105, 80] width 189 height 81
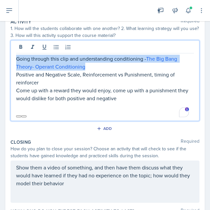
click at [93, 68] on p "Going through this clip and understanding conditioning - The Big Bang Theory- O…" at bounding box center [105, 63] width 178 height 16
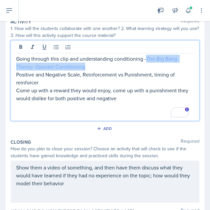
drag, startPoint x: 100, startPoint y: 67, endPoint x: 148, endPoint y: 57, distance: 48.5
click at [148, 57] on p "Going through this clip and understanding conditioning - The Big Bang Theory- O…" at bounding box center [105, 63] width 178 height 16
copy link "The Big Bang Theory- Operant Conditioning"
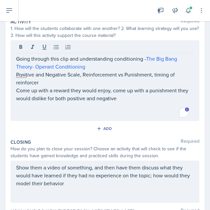
click at [155, 53] on div "Going through this clip and understanding conditioning - The Big Bang Theory- O…" at bounding box center [105, 80] width 189 height 81
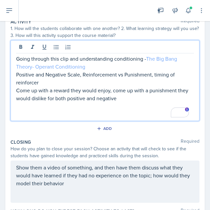
click at [155, 59] on link "The Big Bang Theory- Operant Conditioning" at bounding box center [97, 62] width 162 height 15
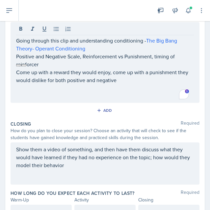
scroll to position [168, 0]
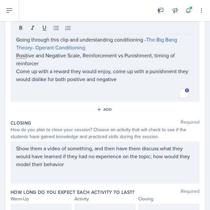
click at [118, 173] on div "Show them a video of something, and then have them discuss what they would have…" at bounding box center [105, 162] width 189 height 42
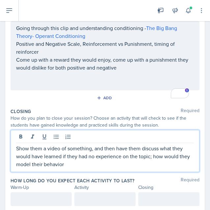
scroll to position [168, 0]
click at [121, 165] on p "Show them a video of something, and then have them discuss what they would have…" at bounding box center [105, 156] width 178 height 24
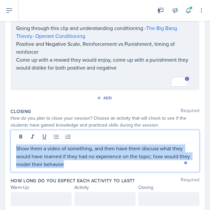
drag, startPoint x: 121, startPoint y: 165, endPoint x: -1, endPoint y: 136, distance: 124.7
click at [0, 136] on html "SI Documents Si leader Dashboard Calendar Profile Documents Planning Sheets Obs…" at bounding box center [105, 105] width 210 height 210
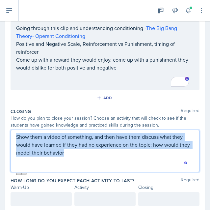
scroll to position [157, 0]
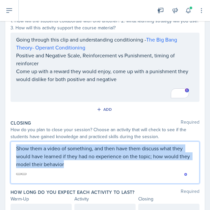
click at [101, 166] on p "Show them a video of something, and then have them discuss what they would have…" at bounding box center [105, 156] width 178 height 24
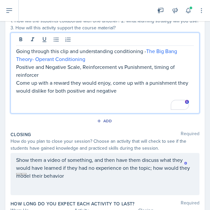
scroll to position [168, 0]
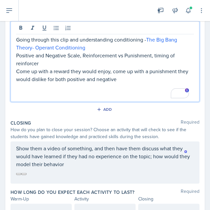
click at [69, 89] on p "To enrich screen reader interactions, please activate Accessibility in Grammarl…" at bounding box center [105, 87] width 178 height 8
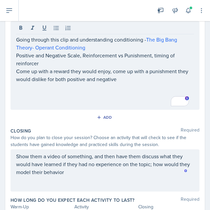
click at [109, 8] on div at bounding box center [84, 10] width 120 height 21
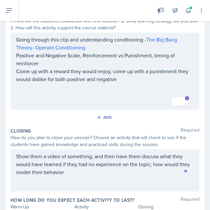
scroll to position [193, 0]
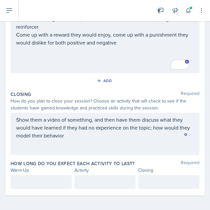
click at [29, 185] on div at bounding box center [41, 182] width 61 height 14
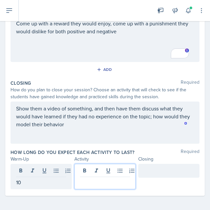
click at [78, 169] on div at bounding box center [104, 176] width 61 height 25
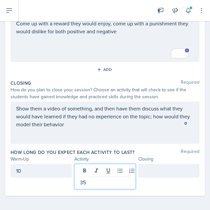
click at [142, 171] on div at bounding box center [168, 171] width 61 height 14
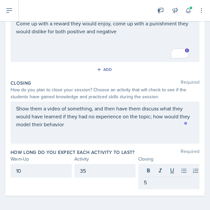
click at [112, 182] on div "35" at bounding box center [104, 176] width 61 height 25
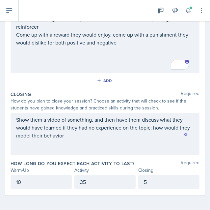
click at [139, 67] on p "To enrich screen reader interactions, please activate Accessibility in Grammarl…" at bounding box center [105, 66] width 178 height 8
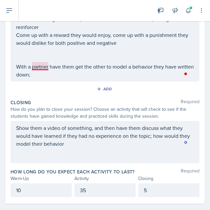
click at [38, 65] on p "With a partner have them get the other to model a behavior they have written do…" at bounding box center [105, 71] width 178 height 16
click at [91, 73] on p "With a partner, have them get the other to model a behavior they have written d…" at bounding box center [105, 71] width 178 height 16
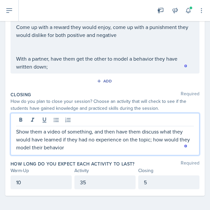
click at [77, 132] on p "Show them a video of something, and then have them discuss what they would have…" at bounding box center [105, 139] width 178 height 24
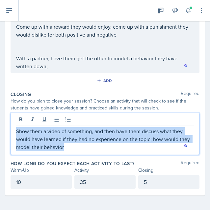
drag, startPoint x: 86, startPoint y: 149, endPoint x: 16, endPoint y: 128, distance: 73.2
click at [16, 128] on p "Show them a video of something, and then have them discuss what they would have…" at bounding box center [105, 139] width 178 height 24
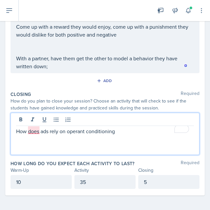
click at [31, 132] on p "How does ads rely on operant conditioning" at bounding box center [105, 131] width 178 height 8
click at [109, 130] on p "How do ads rely on operant conditioning" at bounding box center [105, 131] width 178 height 8
drag, startPoint x: 61, startPoint y: 131, endPoint x: 36, endPoint y: 136, distance: 25.2
click at [36, 136] on div "How do ads rely on operant conditioning" at bounding box center [105, 134] width 189 height 42
click at [32, 134] on p "How do daily experiences rely on operant conditioning" at bounding box center [105, 131] width 178 height 8
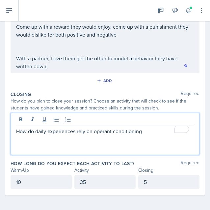
click at [32, 133] on p "How do daily experiences rely on operant conditioning" at bounding box center [105, 131] width 178 height 8
click at [33, 130] on p "How do daily experiences rely on operant conditioning" at bounding box center [105, 131] width 178 height 8
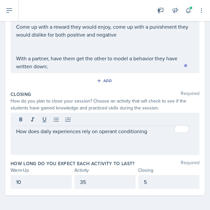
click at [151, 134] on div "How does daily experiences rely on operant conditioning" at bounding box center [105, 134] width 189 height 42
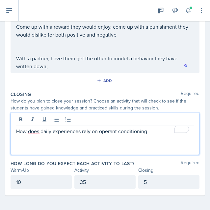
click at [150, 133] on p "How does daily experiences rely on operant conditioning" at bounding box center [105, 131] width 178 height 8
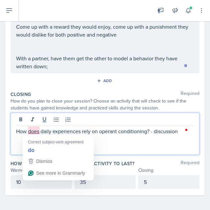
click at [34, 133] on p "How does daily experiences rely on operant conditioning? - discussion" at bounding box center [105, 131] width 178 height 8
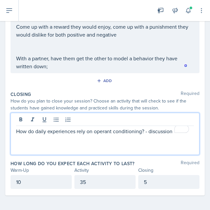
click at [171, 130] on p "How do daily experiences rely on operant conditioning? - discussion" at bounding box center [105, 131] width 178 height 8
click at [176, 130] on div "Rewrite with Grammarly" at bounding box center [178, 129] width 6 height 6
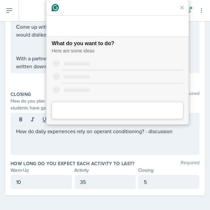
scroll to position [0, 0]
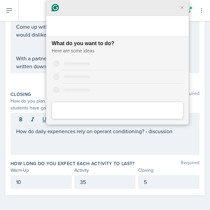
click at [183, 16] on div at bounding box center [117, 8] width 142 height 16
click at [182, 10] on icon "Close Grammarly Assistant" at bounding box center [181, 7] width 5 height 5
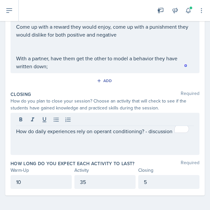
click at [15, 125] on div "How do daily experiences rely on operant conditioning? - discussion" at bounding box center [105, 134] width 189 height 42
drag, startPoint x: 15, startPoint y: 128, endPoint x: 82, endPoint y: 128, distance: 66.8
click at [82, 128] on div "How do daily experiences rely on operant conditioning? - discussion" at bounding box center [105, 134] width 189 height 42
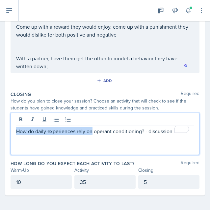
drag, startPoint x: 93, startPoint y: 130, endPoint x: 17, endPoint y: 127, distance: 76.0
click at [17, 127] on p "How do daily experiences rely on operant conditioning? - discussion" at bounding box center [105, 131] width 178 height 8
copy p "How do daily experiences rely on"
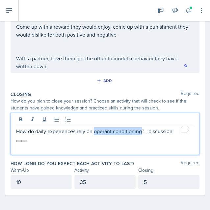
drag, startPoint x: 95, startPoint y: 130, endPoint x: 142, endPoint y: 135, distance: 47.6
click at [142, 135] on div "How do daily experiences rely on operant conditioning? - discussion" at bounding box center [105, 134] width 189 height 42
copy p "operant conditioning"
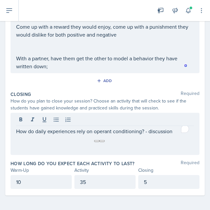
drag, startPoint x: 85, startPoint y: 140, endPoint x: 89, endPoint y: 139, distance: 4.1
click at [85, 141] on div "How do daily experiences rely on operant conditioning? - discussion" at bounding box center [105, 134] width 189 height 42
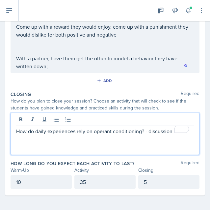
click at [139, 140] on div "How do daily experiences rely on operant conditioning? - discussion" at bounding box center [105, 134] width 189 height 42
click at [145, 146] on div "How do daily experiences rely on operant conditioning? - discussion" at bounding box center [105, 134] width 189 height 42
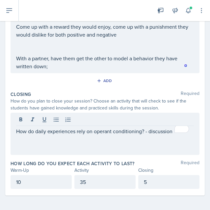
click at [174, 136] on div "How do daily experiences rely on operant conditioning? - discussion" at bounding box center [105, 134] width 189 height 42
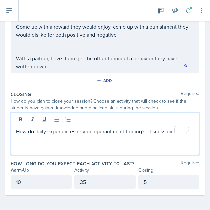
click at [171, 131] on p "How do daily experiences rely on operant conditioning? - discussion" at bounding box center [105, 131] width 178 height 8
click at [172, 130] on p "How do daily experiences rely on operant conditioning? - discussion" at bounding box center [105, 131] width 178 height 8
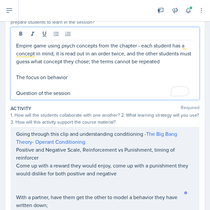
click at [68, 76] on p "The focus on behavior" at bounding box center [105, 77] width 178 height 8
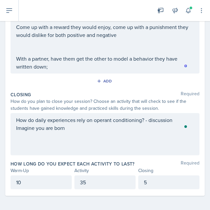
click at [75, 131] on div "How do daily experiences rely on operant conditioning? - discussion Imagine you…" at bounding box center [105, 134] width 189 height 42
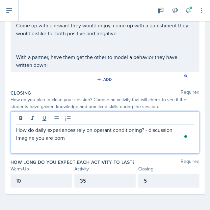
scroll to position [201, 0]
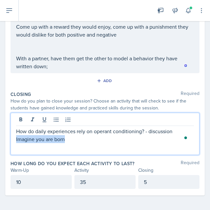
drag, startPoint x: 71, startPoint y: 136, endPoint x: 13, endPoint y: 139, distance: 58.0
click at [13, 139] on div "How do daily experiences rely on operant conditioning? - discussion Imagine you…" at bounding box center [105, 134] width 189 height 42
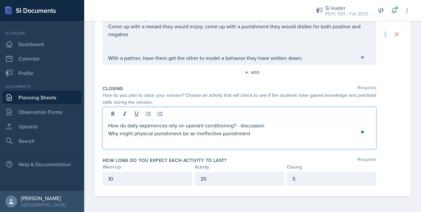
scroll to position [189, 0]
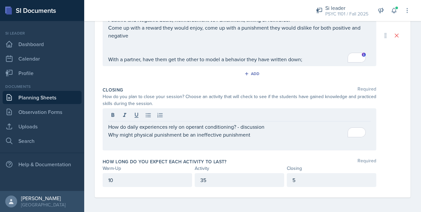
click at [210, 160] on div "How long do you expect each activity to last? Required" at bounding box center [253, 161] width 300 height 7
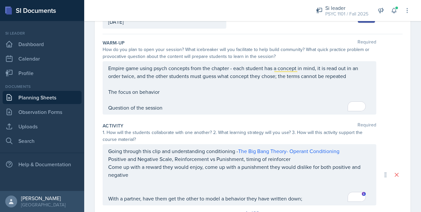
scroll to position [0, 0]
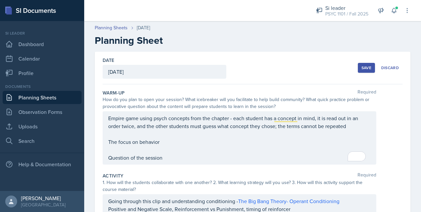
click at [210, 68] on div "Save" at bounding box center [367, 67] width 10 height 5
